Goal: Task Accomplishment & Management: Manage account settings

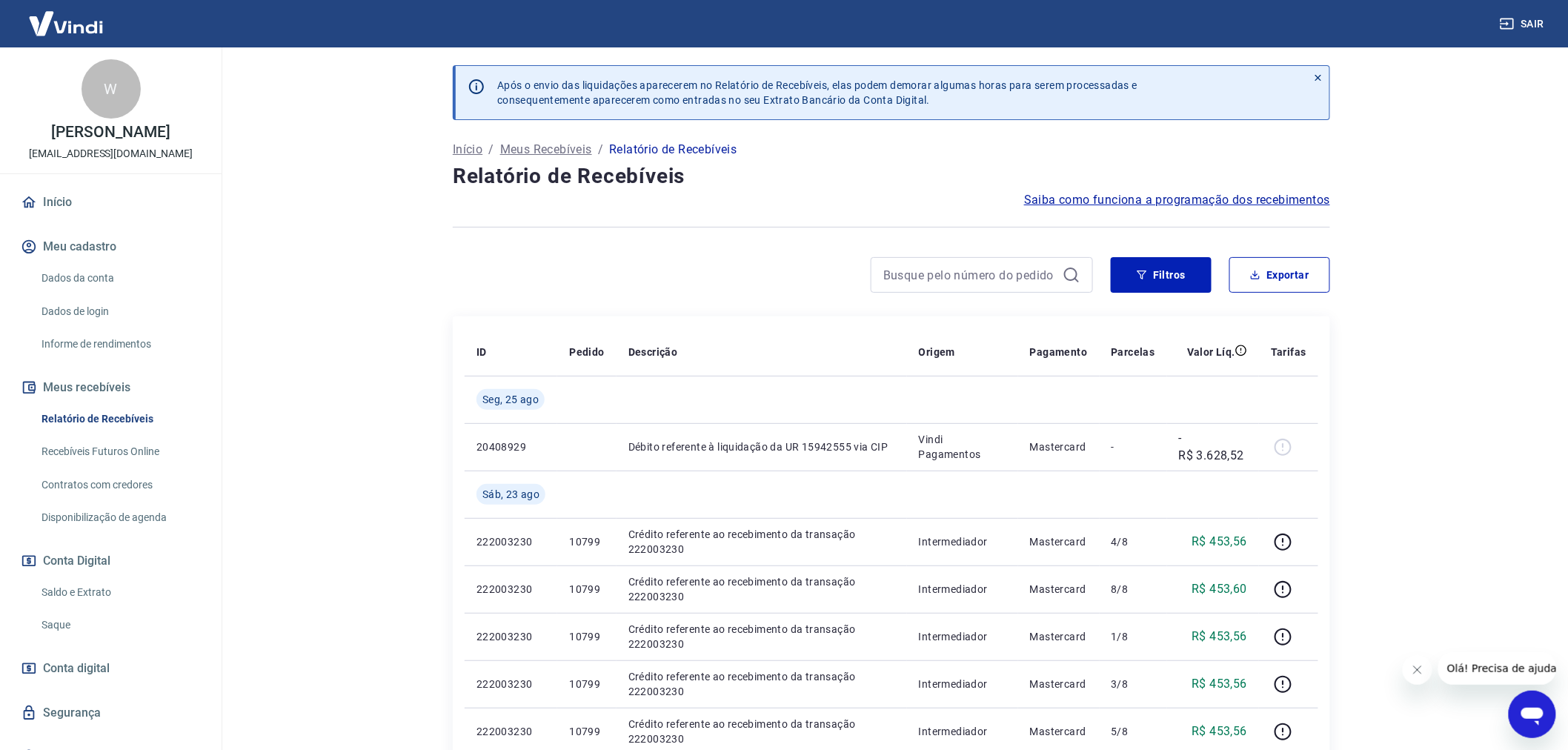
drag, startPoint x: 1426, startPoint y: 370, endPoint x: 1401, endPoint y: 370, distance: 25.0
click at [1413, 370] on main "Após o envio das liquidações aparecerem no Relatório de Recebíveis, elas podem …" at bounding box center [890, 398] width 1353 height 703
click at [569, 146] on p "Meus Recebíveis" at bounding box center [546, 150] width 92 height 18
click at [1068, 274] on icon at bounding box center [1071, 275] width 18 height 18
click at [1017, 271] on input at bounding box center [970, 275] width 173 height 22
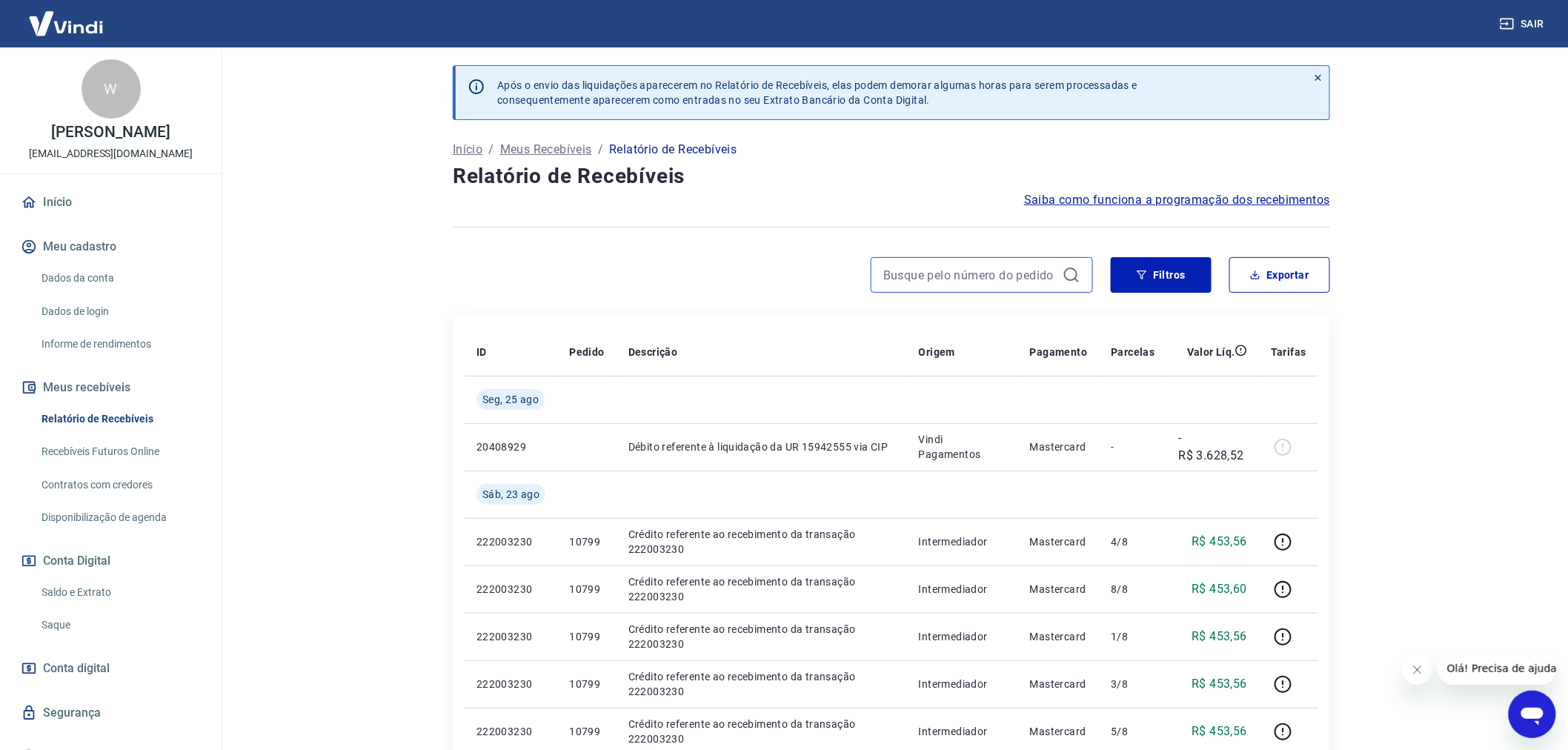
click at [1021, 271] on input at bounding box center [970, 275] width 173 height 22
drag, startPoint x: 1158, startPoint y: 284, endPoint x: 1424, endPoint y: 326, distance: 269.3
click at [1158, 283] on button "Filtros" at bounding box center [1161, 275] width 101 height 36
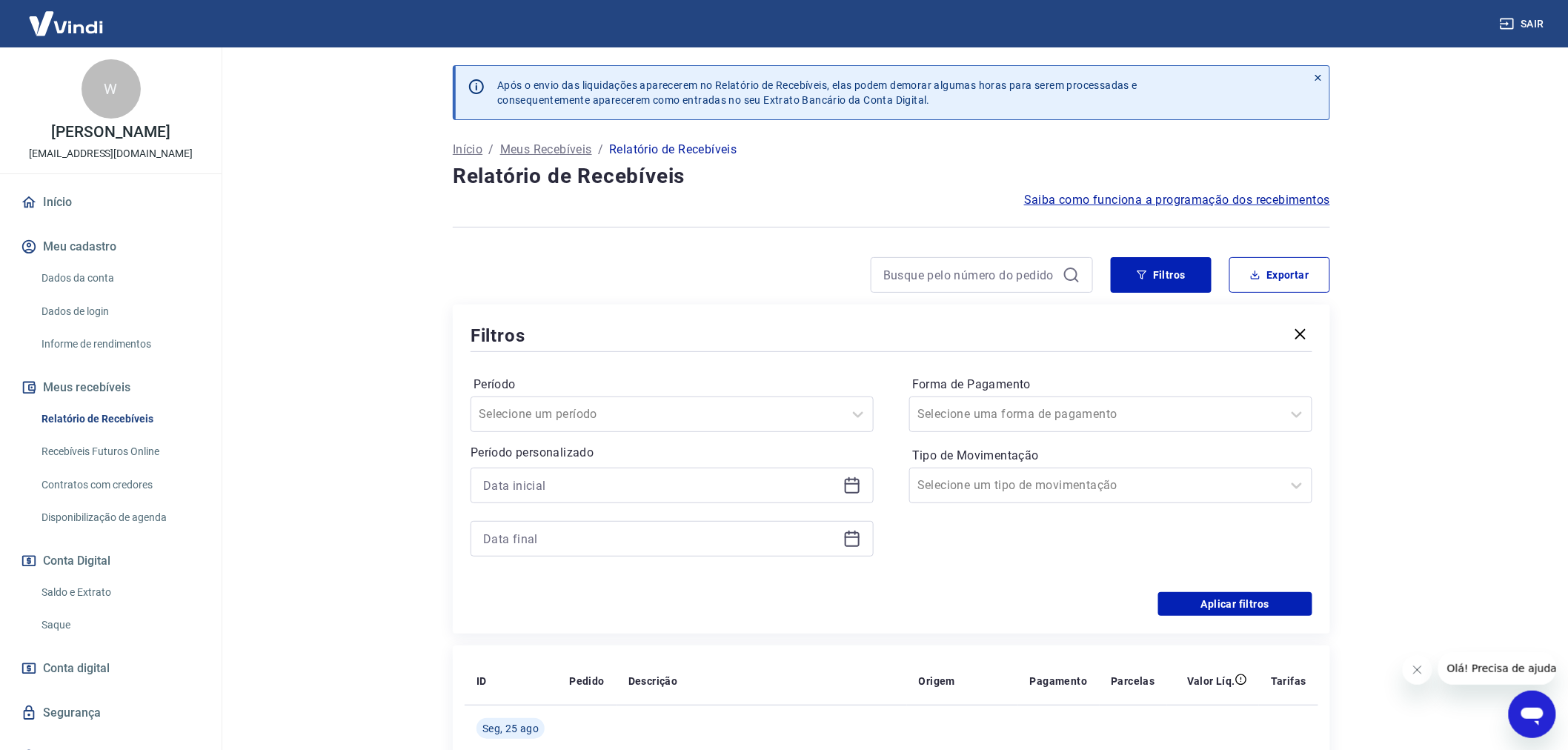
drag, startPoint x: 1446, startPoint y: 329, endPoint x: 1434, endPoint y: 329, distance: 12.0
click at [1436, 329] on main "Após o envio das liquidações aparecerem no Relatório de Recebíveis, elas podem …" at bounding box center [890, 398] width 1353 height 703
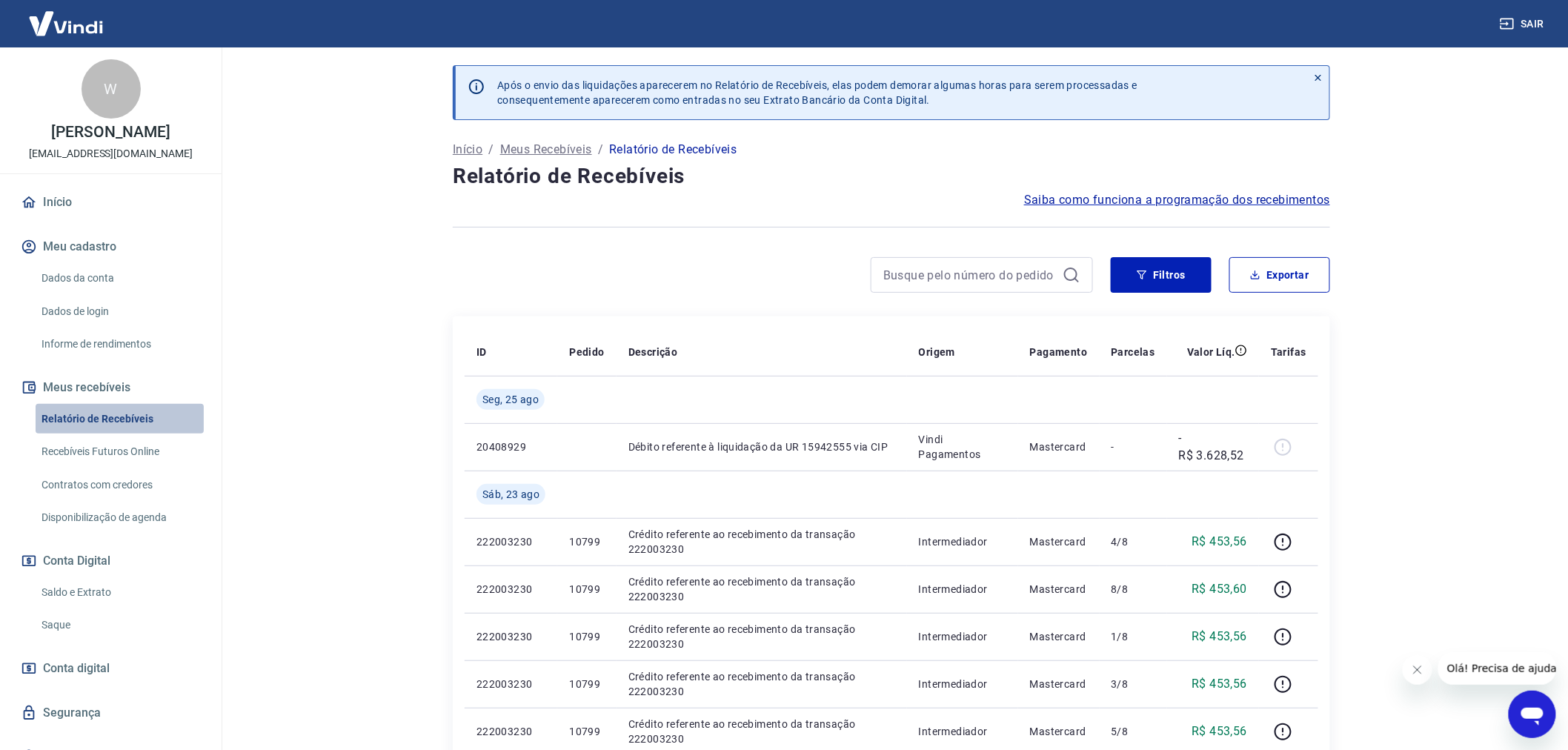
click at [146, 416] on link "Relatório de Recebíveis" at bounding box center [119, 419] width 168 height 30
click at [146, 446] on link "Recebíveis Futuros Online" at bounding box center [119, 452] width 168 height 30
drag, startPoint x: 472, startPoint y: 151, endPoint x: 480, endPoint y: 152, distance: 8.1
click at [474, 152] on p "Início" at bounding box center [468, 150] width 29 height 18
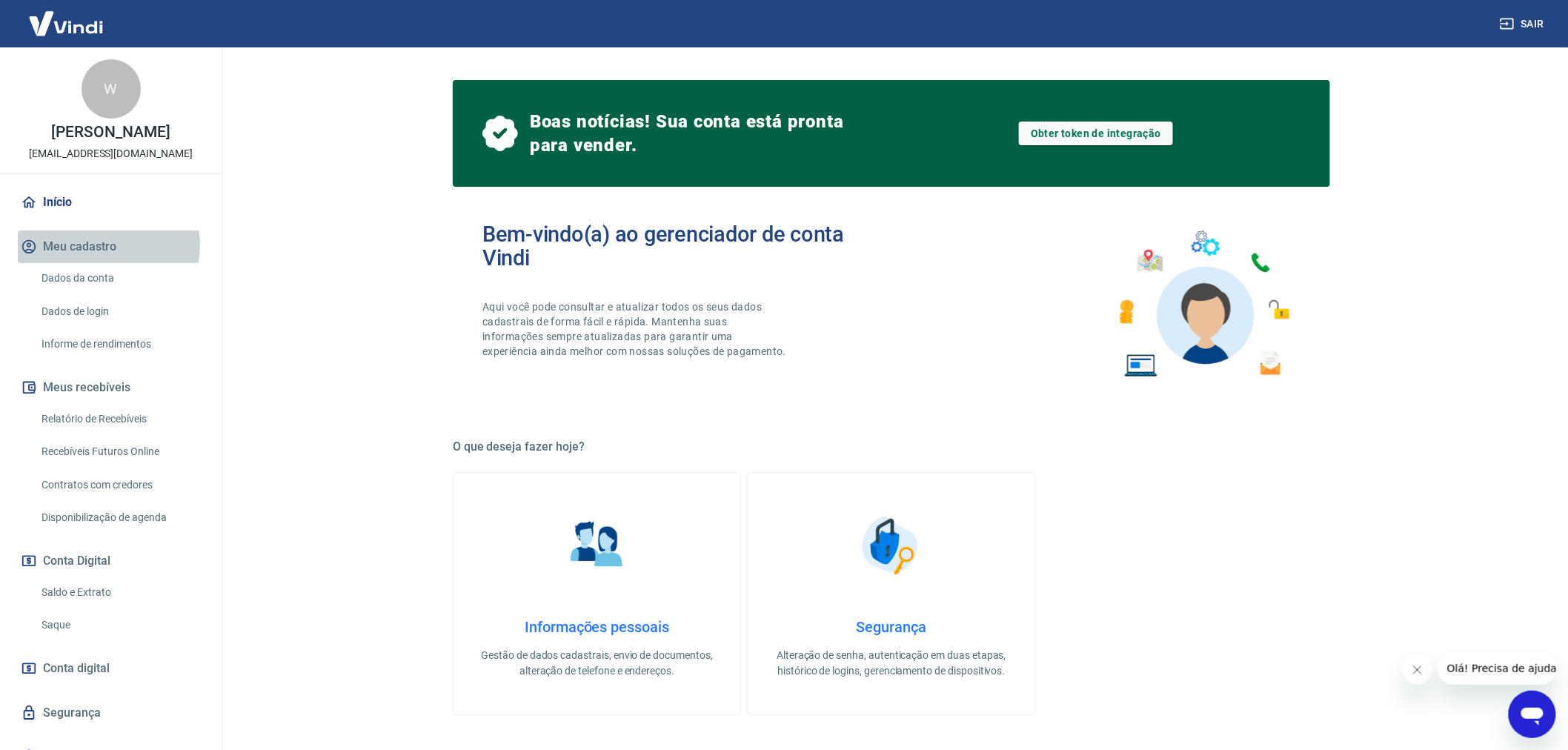
click at [108, 245] on button "Meu cadastro" at bounding box center [111, 247] width 186 height 33
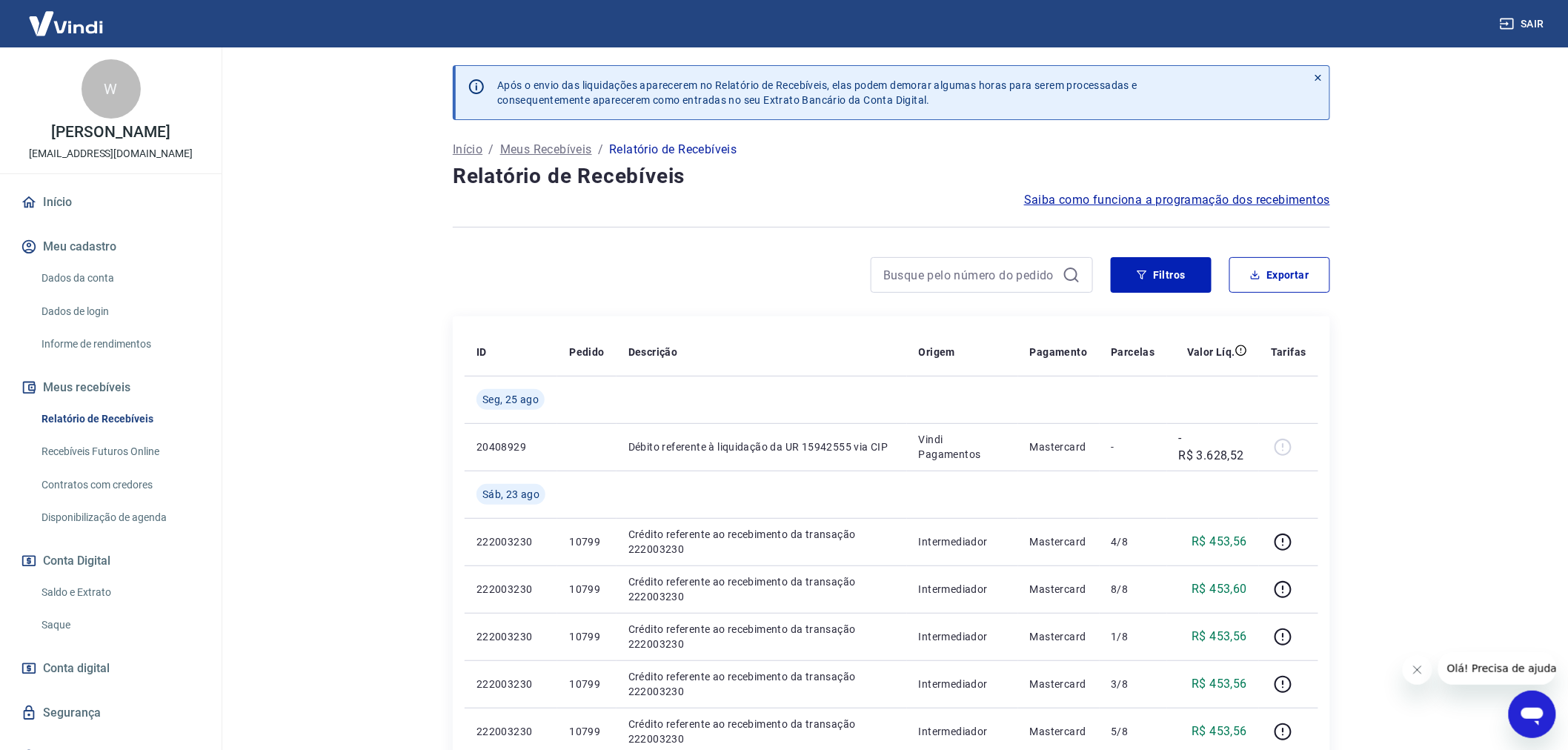
click at [85, 246] on button "Meu cadastro" at bounding box center [111, 247] width 186 height 33
click at [70, 201] on link "Início" at bounding box center [111, 202] width 186 height 33
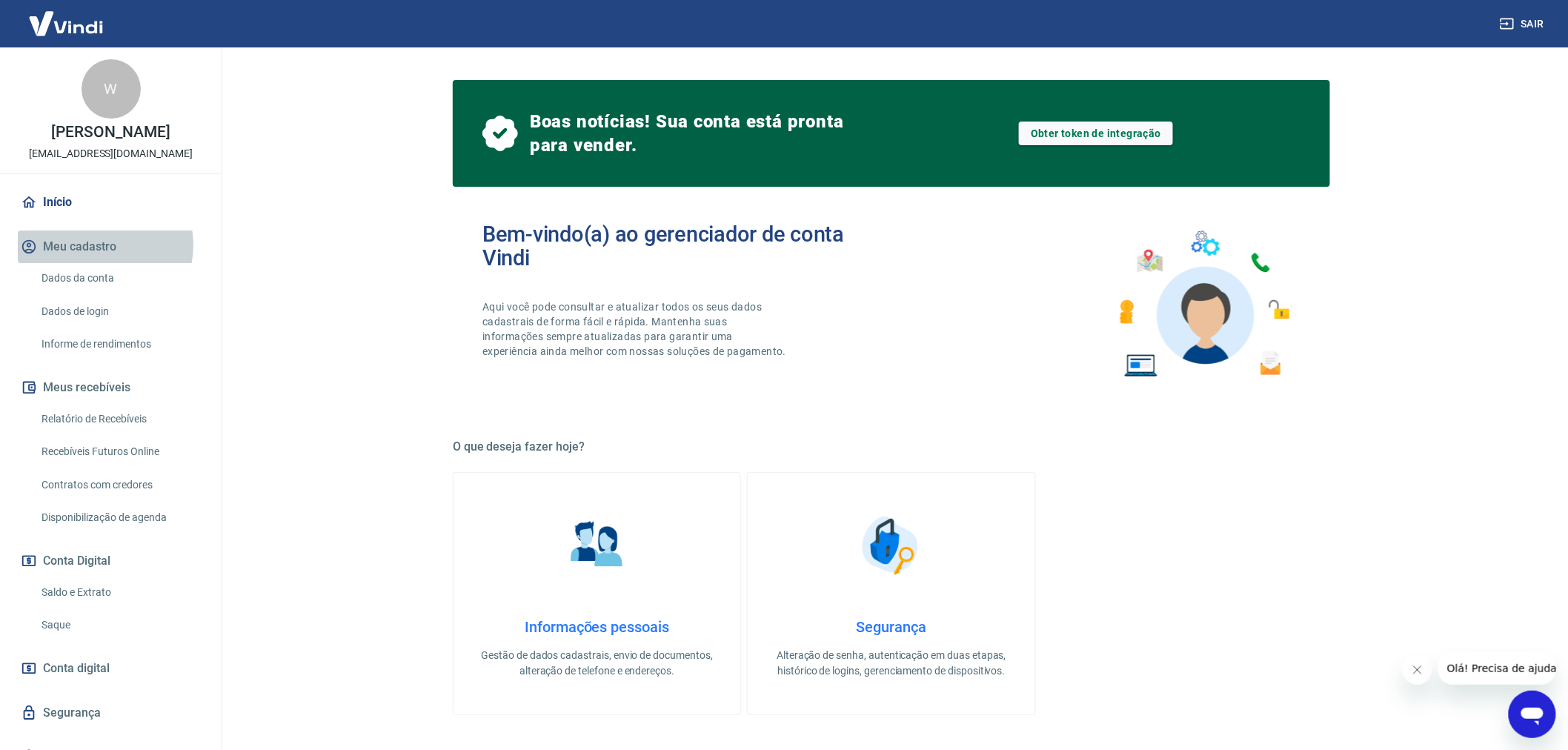
click at [100, 246] on button "Meu cadastro" at bounding box center [111, 247] width 186 height 33
click at [104, 274] on link "Dados da conta" at bounding box center [119, 278] width 168 height 30
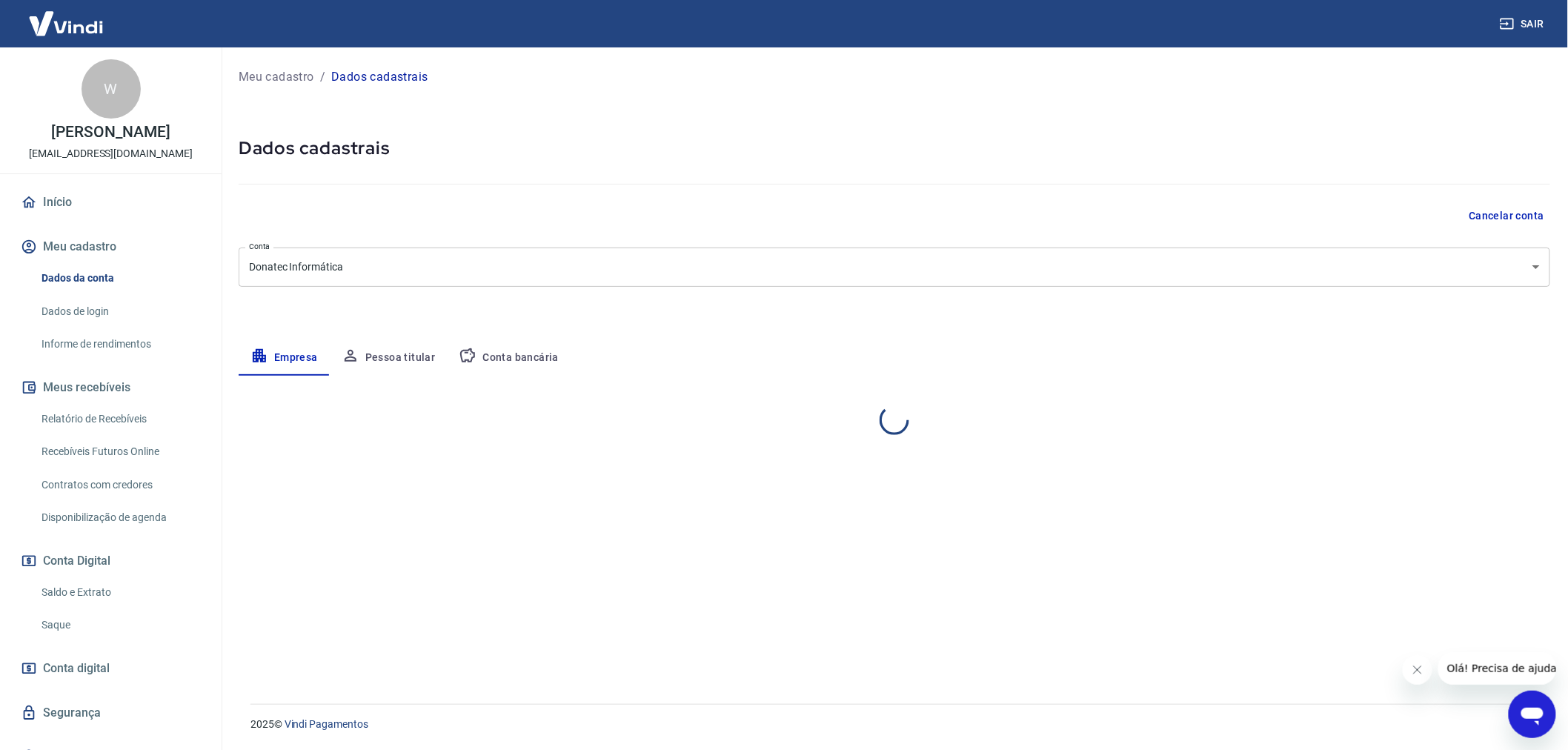
select select "GO"
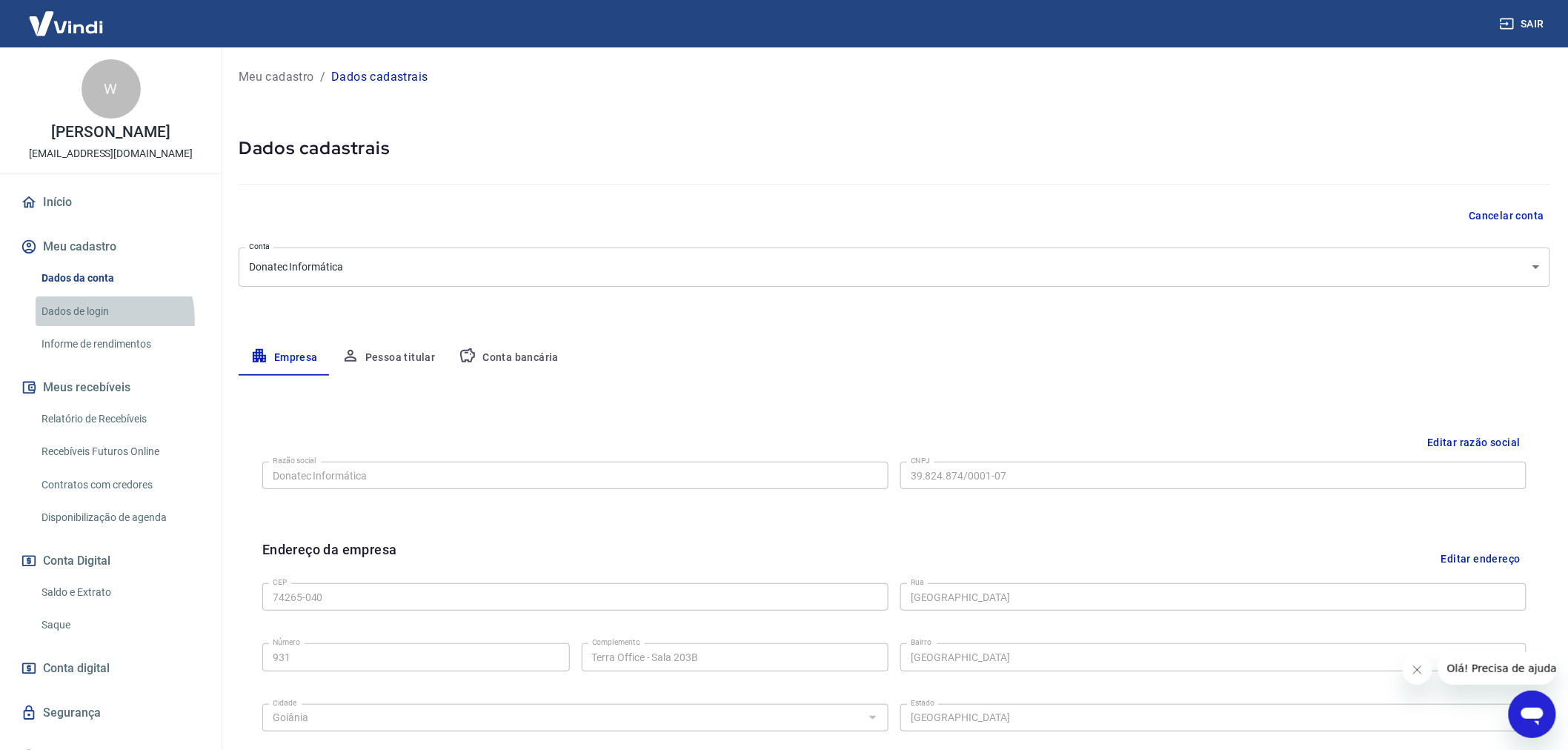
click at [98, 318] on link "Dados de login" at bounding box center [119, 311] width 168 height 30
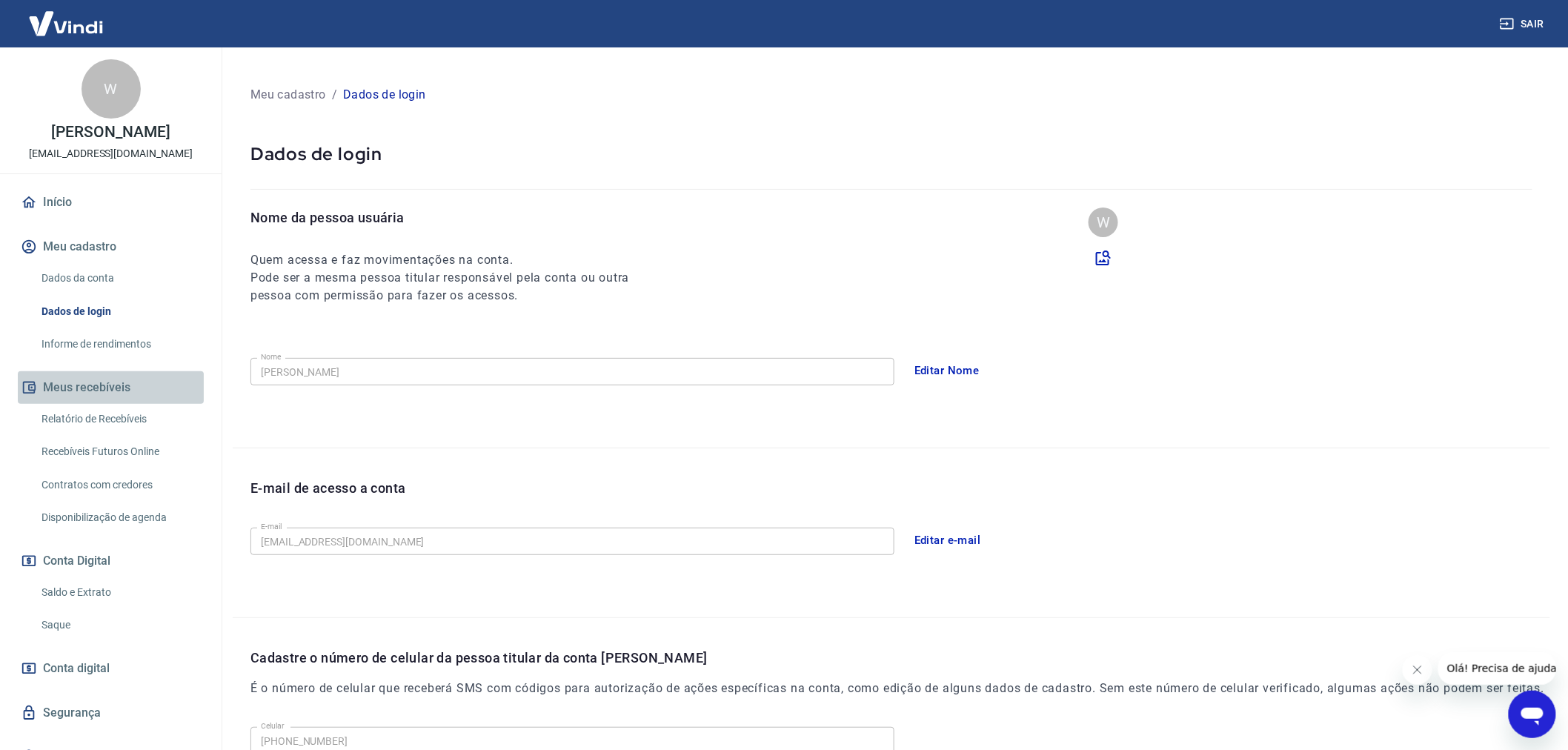
click at [112, 387] on button "Meus recebíveis" at bounding box center [111, 387] width 186 height 33
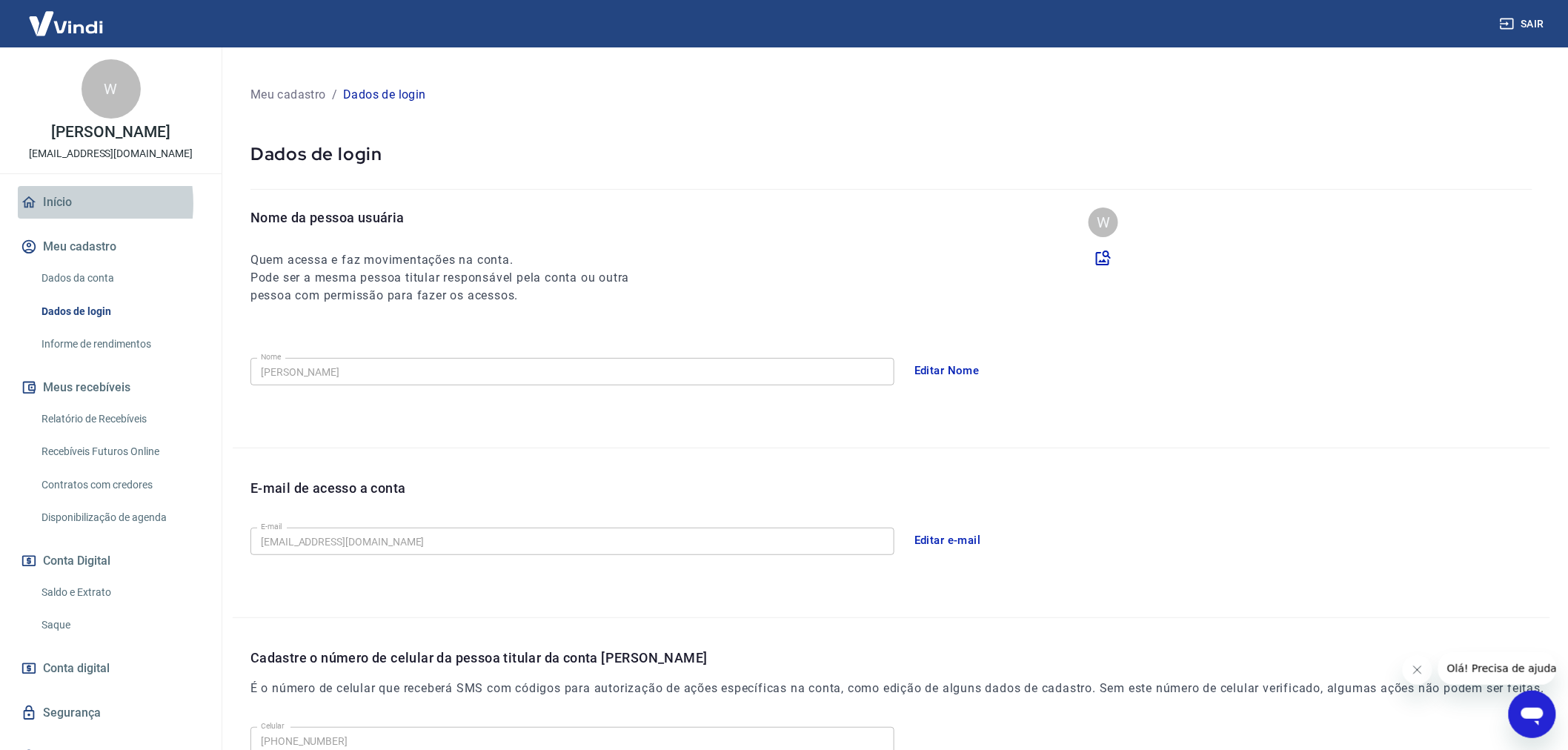
click at [50, 204] on link "Início" at bounding box center [111, 202] width 186 height 33
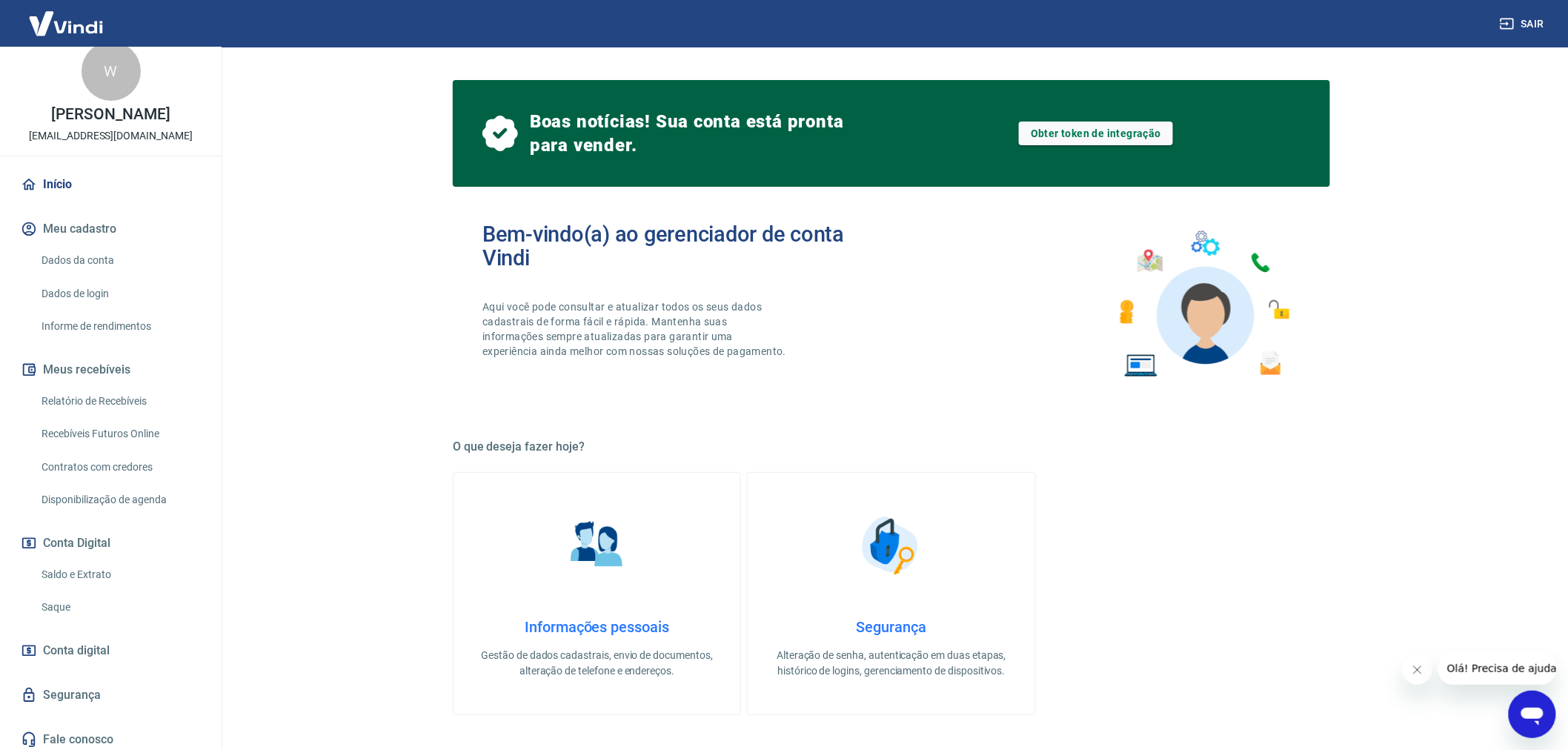
scroll to position [23, 0]
click at [87, 540] on button "Conta Digital" at bounding box center [111, 538] width 186 height 33
click at [96, 536] on button "Conta Digital" at bounding box center [111, 538] width 186 height 33
click at [104, 566] on link "Saldo e Extrato" at bounding box center [119, 569] width 168 height 30
